Goal: Navigation & Orientation: Understand site structure

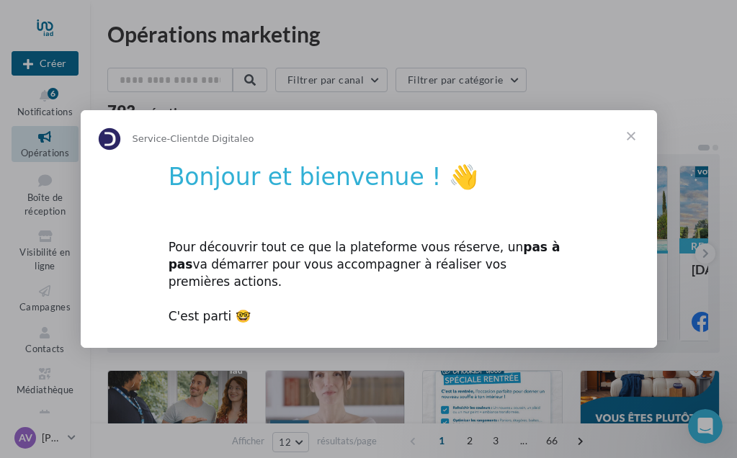
click at [630, 145] on span "Fermer" at bounding box center [631, 136] width 52 height 52
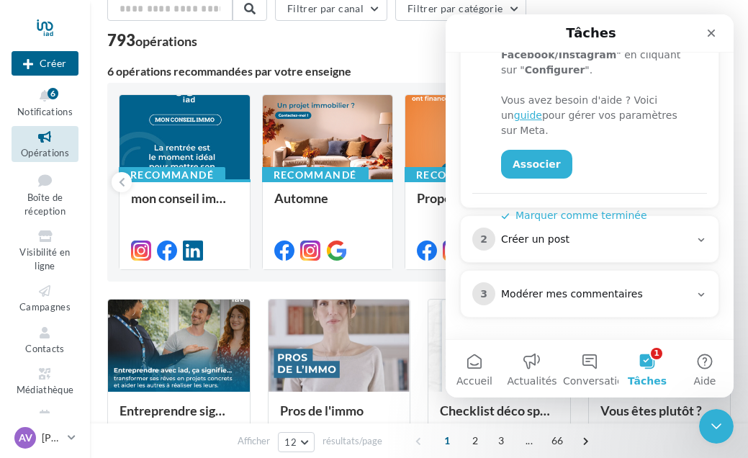
scroll to position [438, 0]
click at [712, 28] on icon "Fermer" at bounding box center [712, 33] width 12 height 12
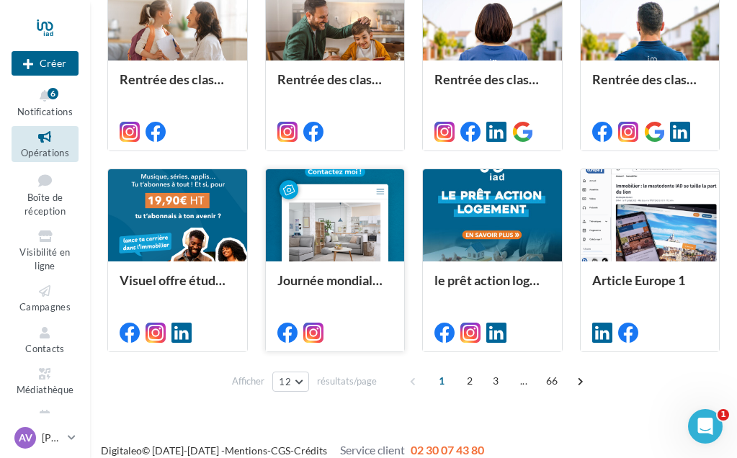
scroll to position [617, 0]
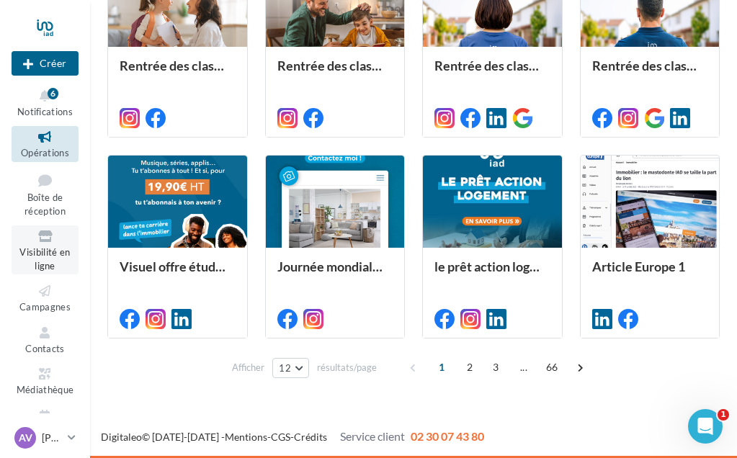
click at [42, 251] on span "Visibilité en ligne" at bounding box center [44, 258] width 50 height 25
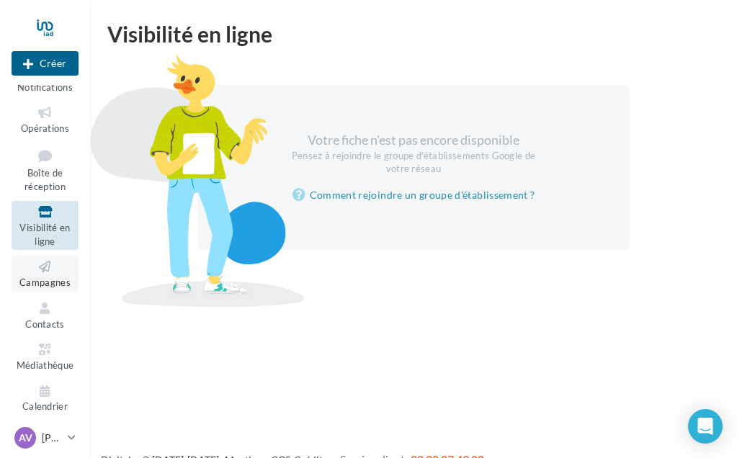
scroll to position [24, 0]
click at [38, 402] on span "Calendrier" at bounding box center [44, 408] width 45 height 12
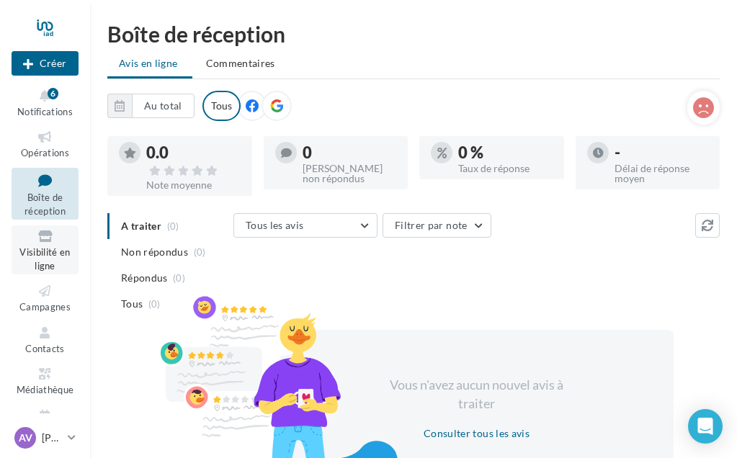
click at [49, 250] on span "Visibilité en ligne" at bounding box center [44, 258] width 50 height 25
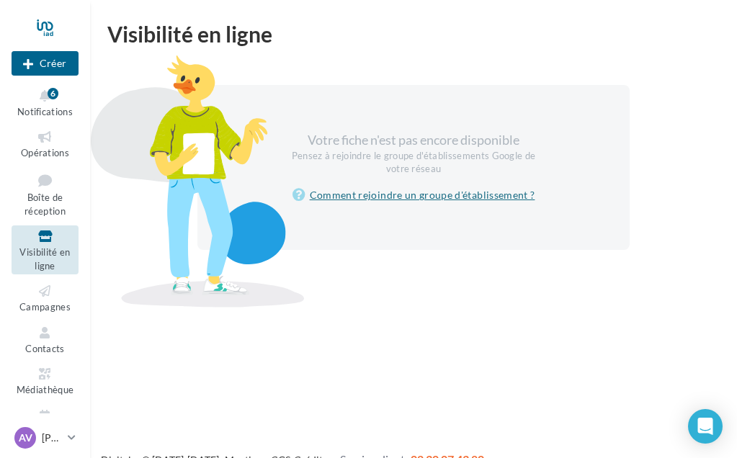
click at [398, 187] on link "Comment rejoindre un groupe d'établissement ?" at bounding box center [413, 195] width 243 height 17
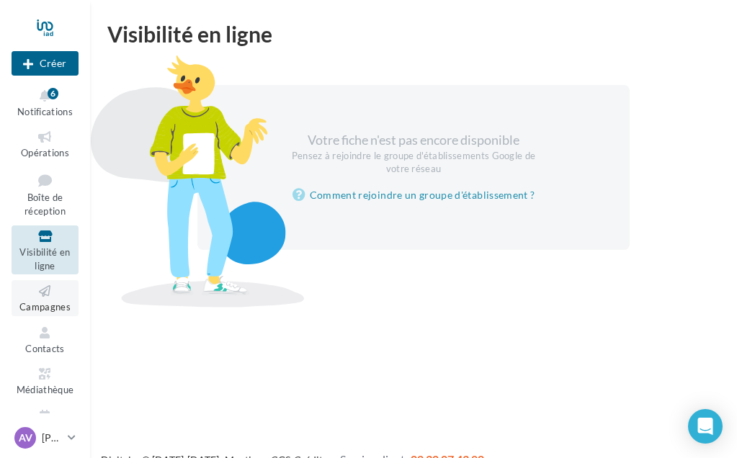
click at [48, 292] on icon at bounding box center [45, 291] width 58 height 17
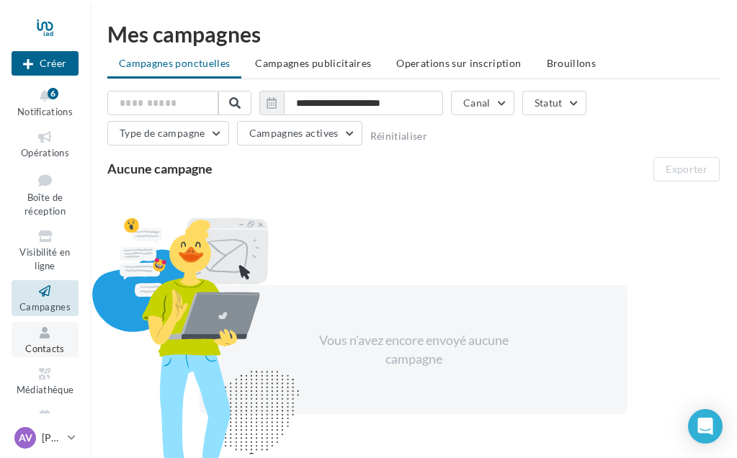
click at [45, 336] on link "Contacts" at bounding box center [45, 339] width 67 height 35
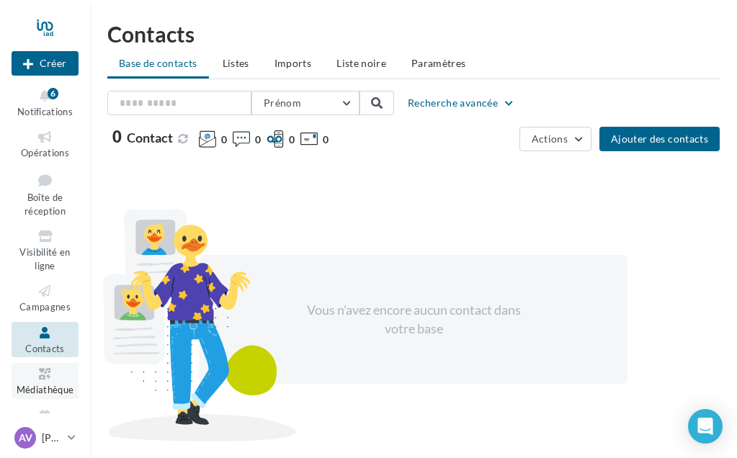
click at [42, 370] on icon at bounding box center [45, 374] width 58 height 17
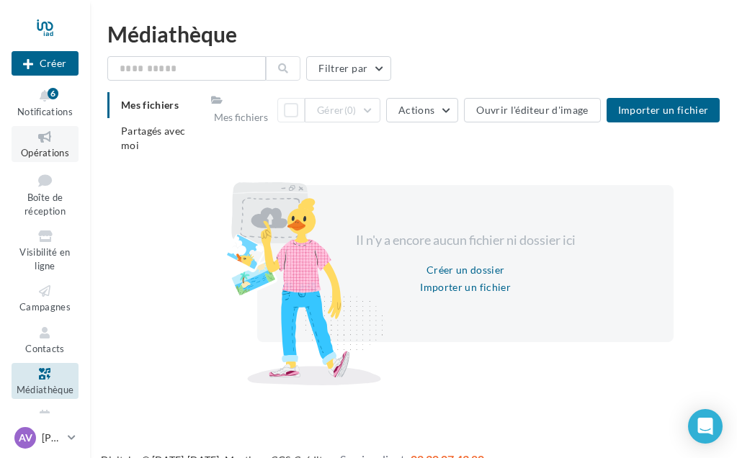
click at [47, 147] on span "Opérations" at bounding box center [45, 153] width 48 height 12
